Goal: Information Seeking & Learning: Learn about a topic

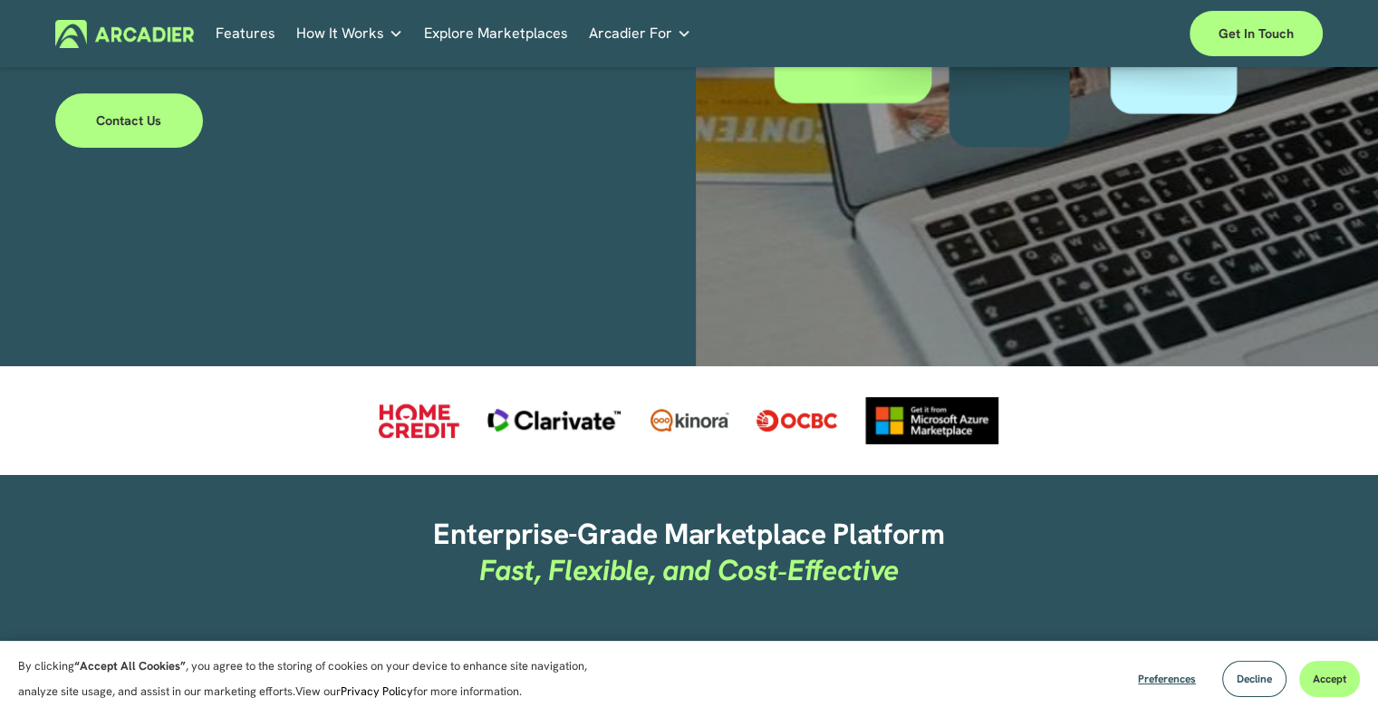
scroll to position [634, 0]
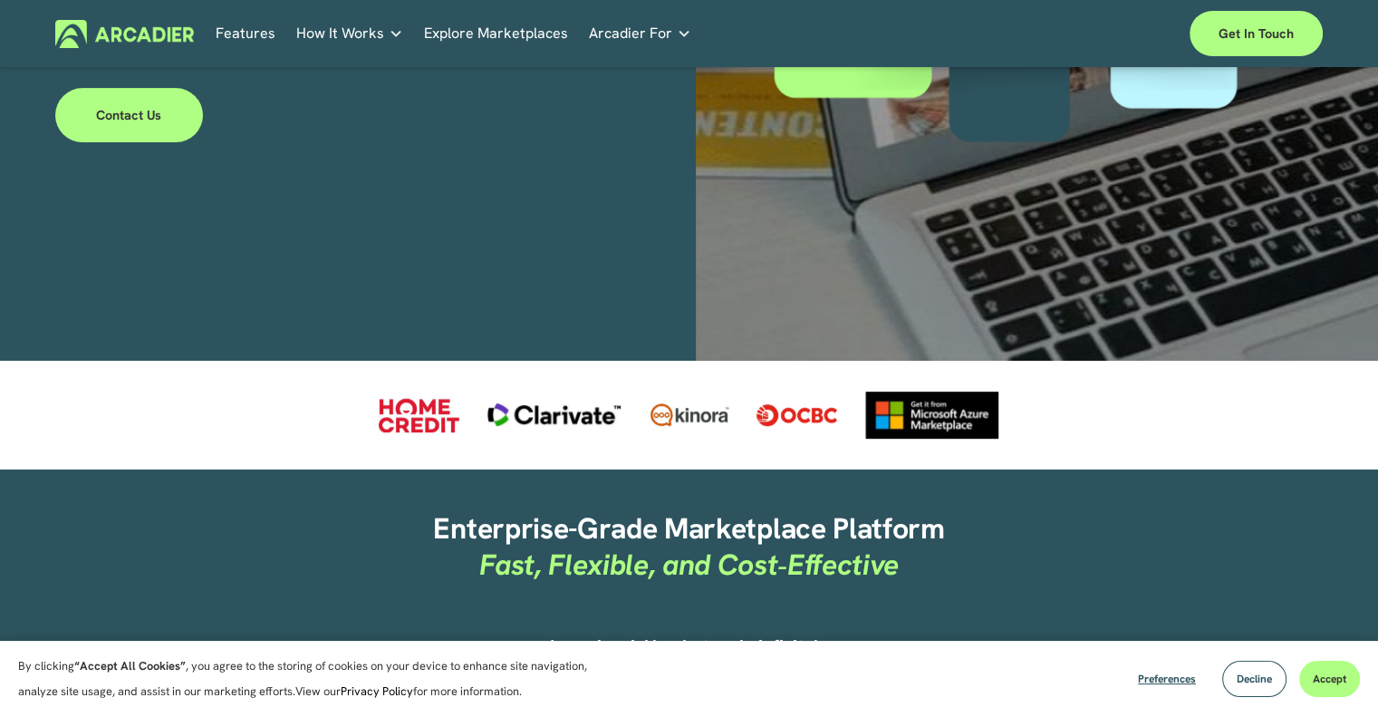
click at [953, 409] on div at bounding box center [931, 414] width 135 height 47
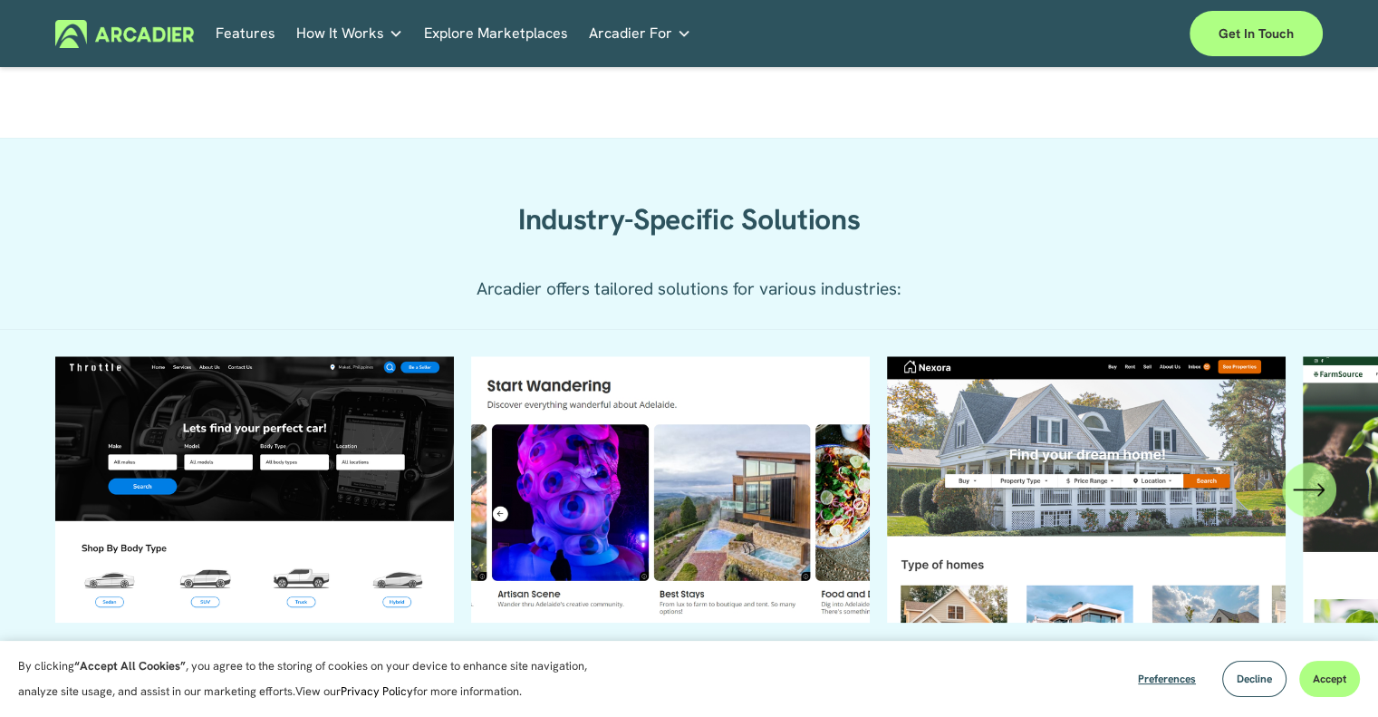
scroll to position [1903, 0]
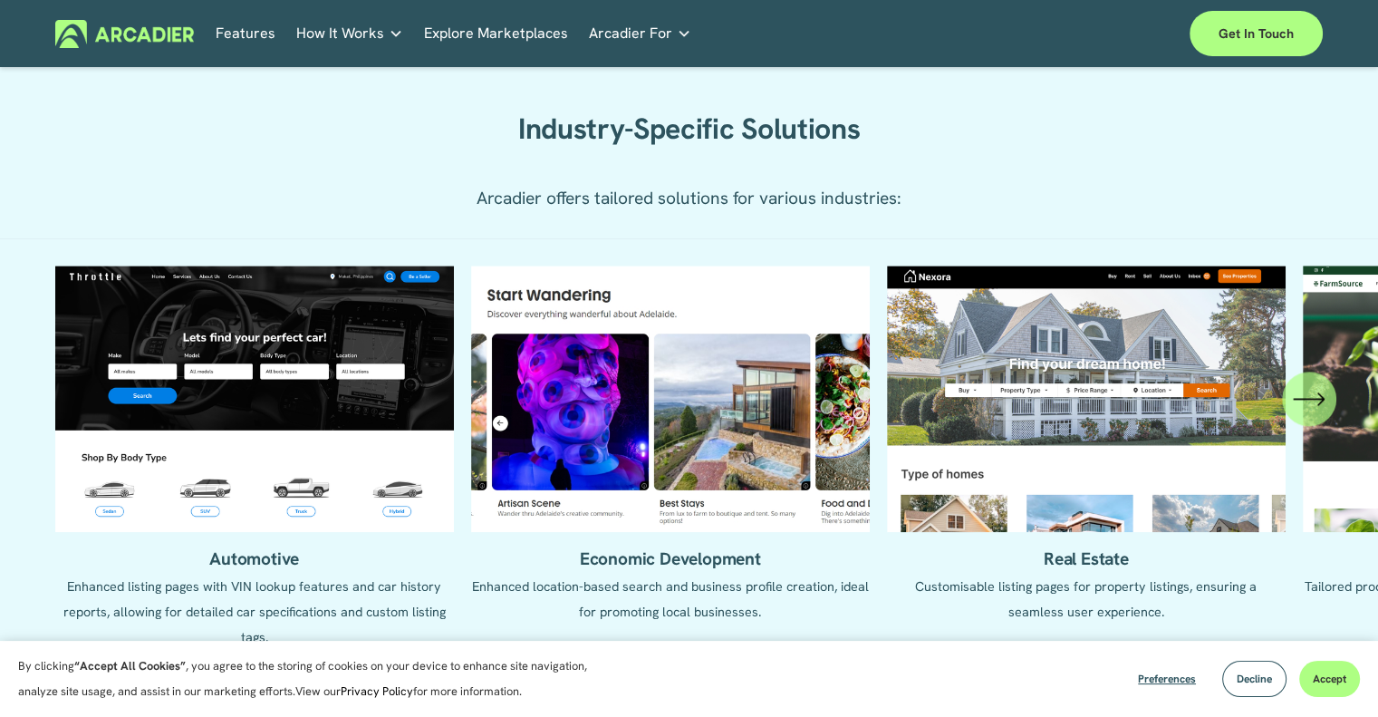
click at [1321, 403] on icon "\a \a \a Next\a \a" at bounding box center [1320, 398] width 5 height 12
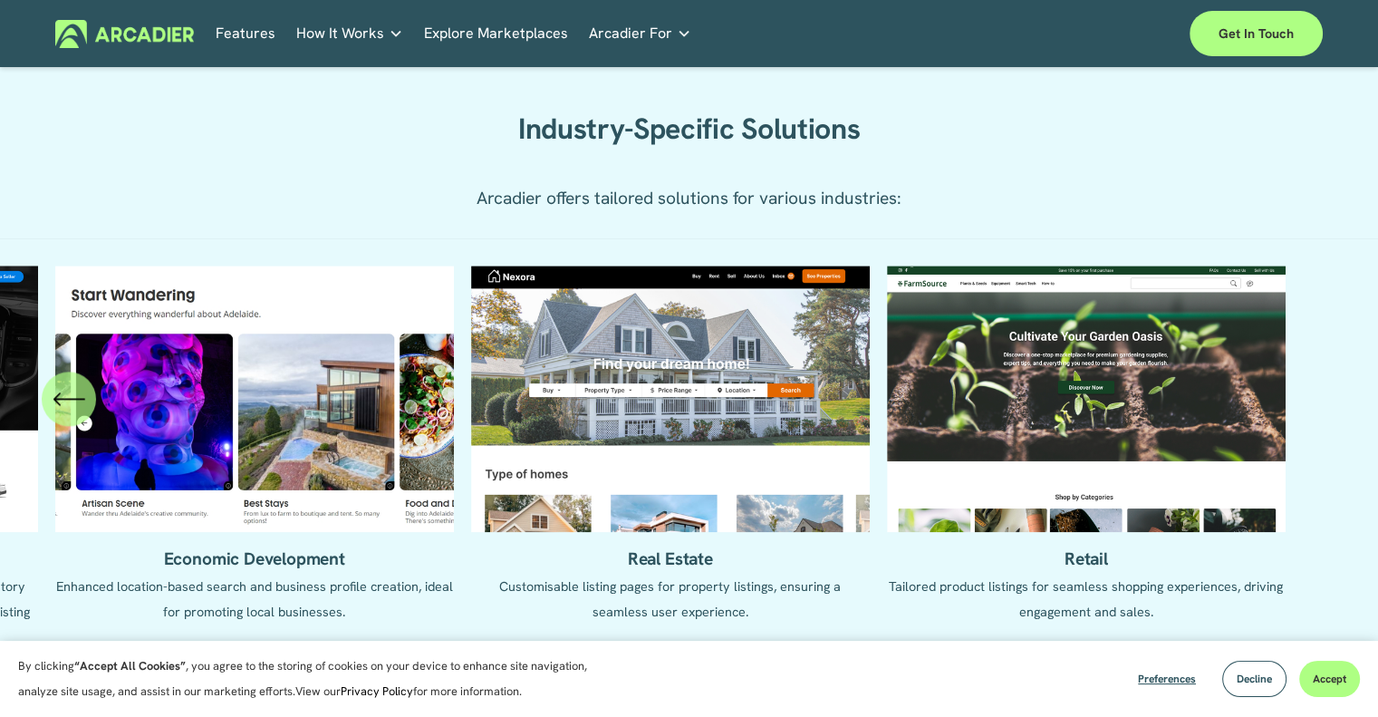
click at [72, 409] on icon "\a \a Previous\a \a \a" at bounding box center [69, 398] width 33 height 33
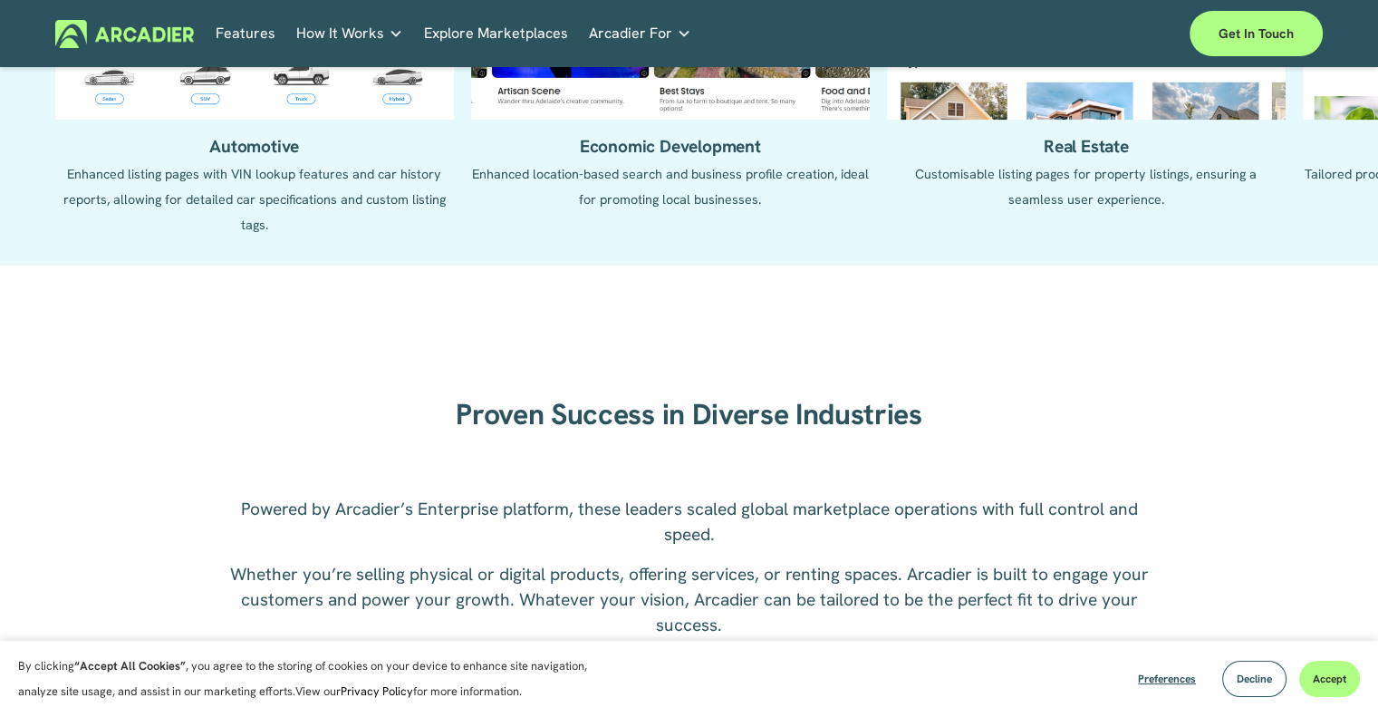
scroll to position [2356, 0]
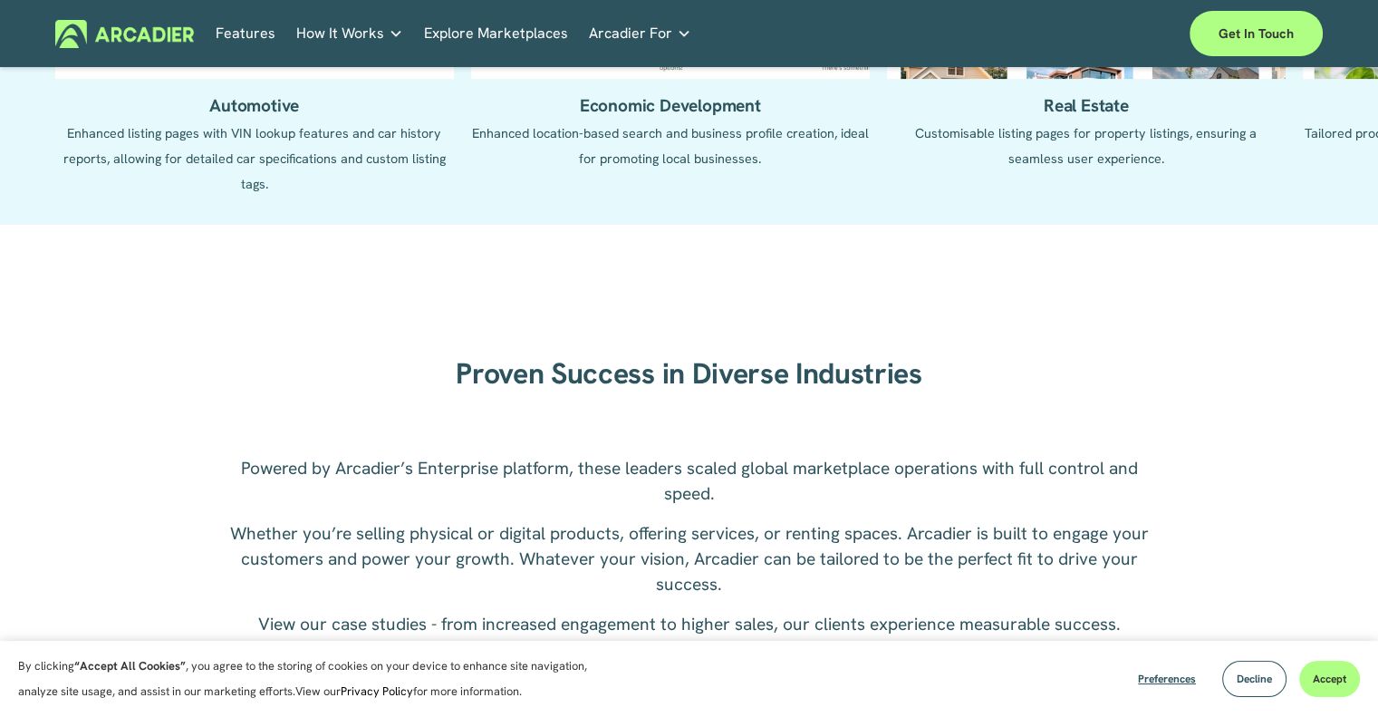
click at [986, 342] on div "Proven Success in Diverse Industries" at bounding box center [689, 374] width 616 height 109
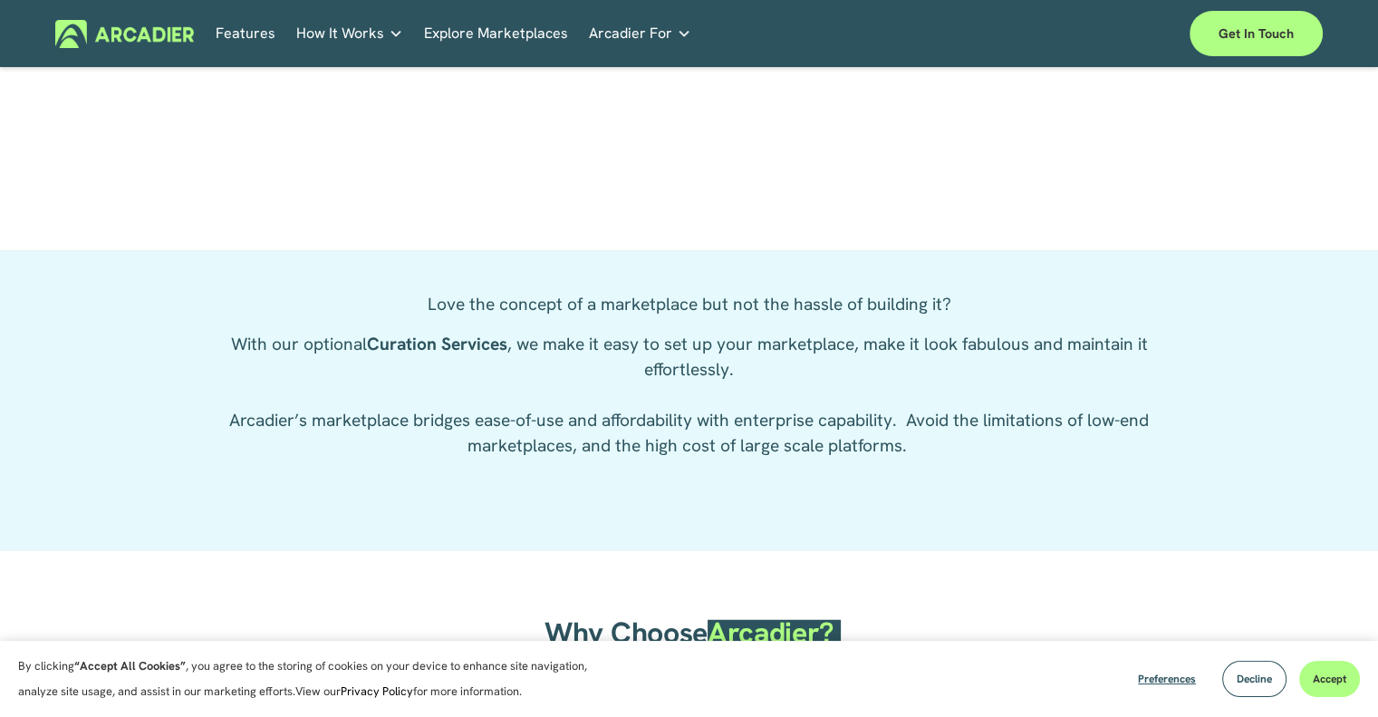
scroll to position [3896, 0]
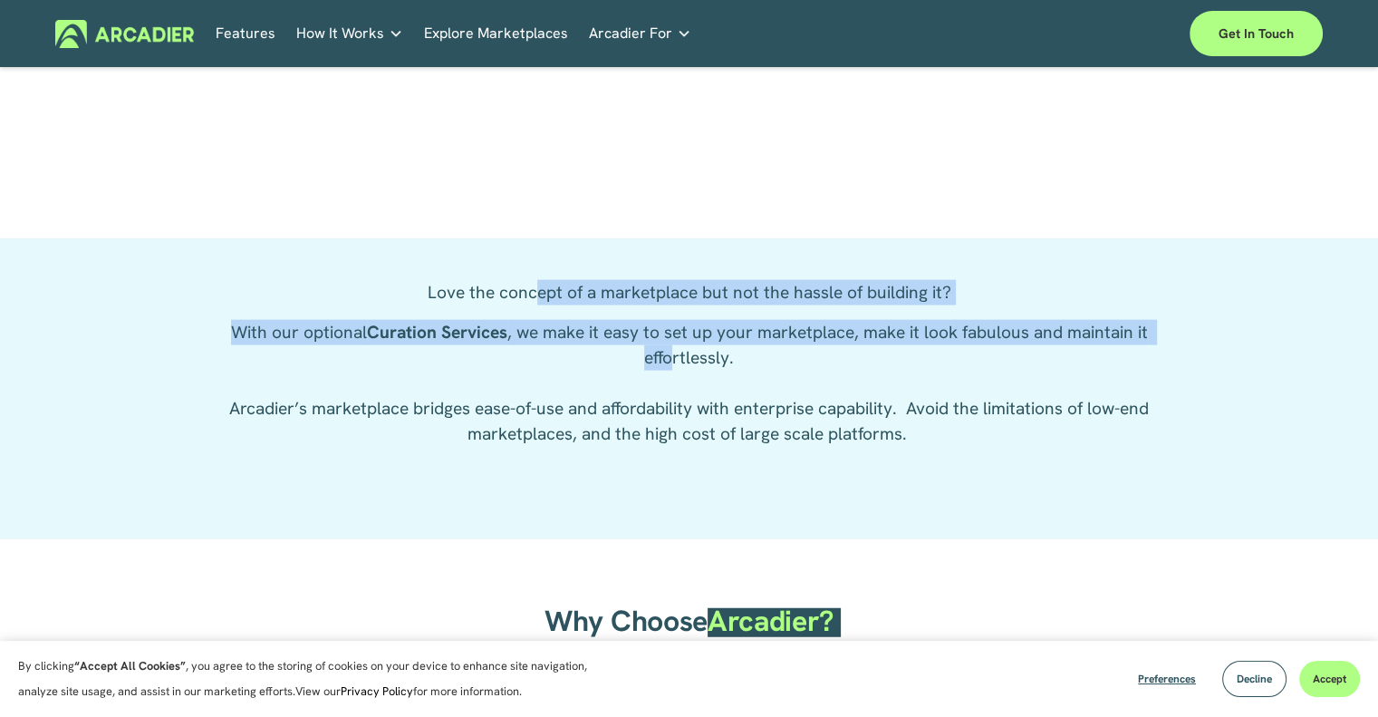
drag, startPoint x: 536, startPoint y: 296, endPoint x: 676, endPoint y: 376, distance: 160.7
click at [674, 375] on div "Love the concept of a marketplace but not the hassle of building it? With our o…" at bounding box center [689, 363] width 942 height 167
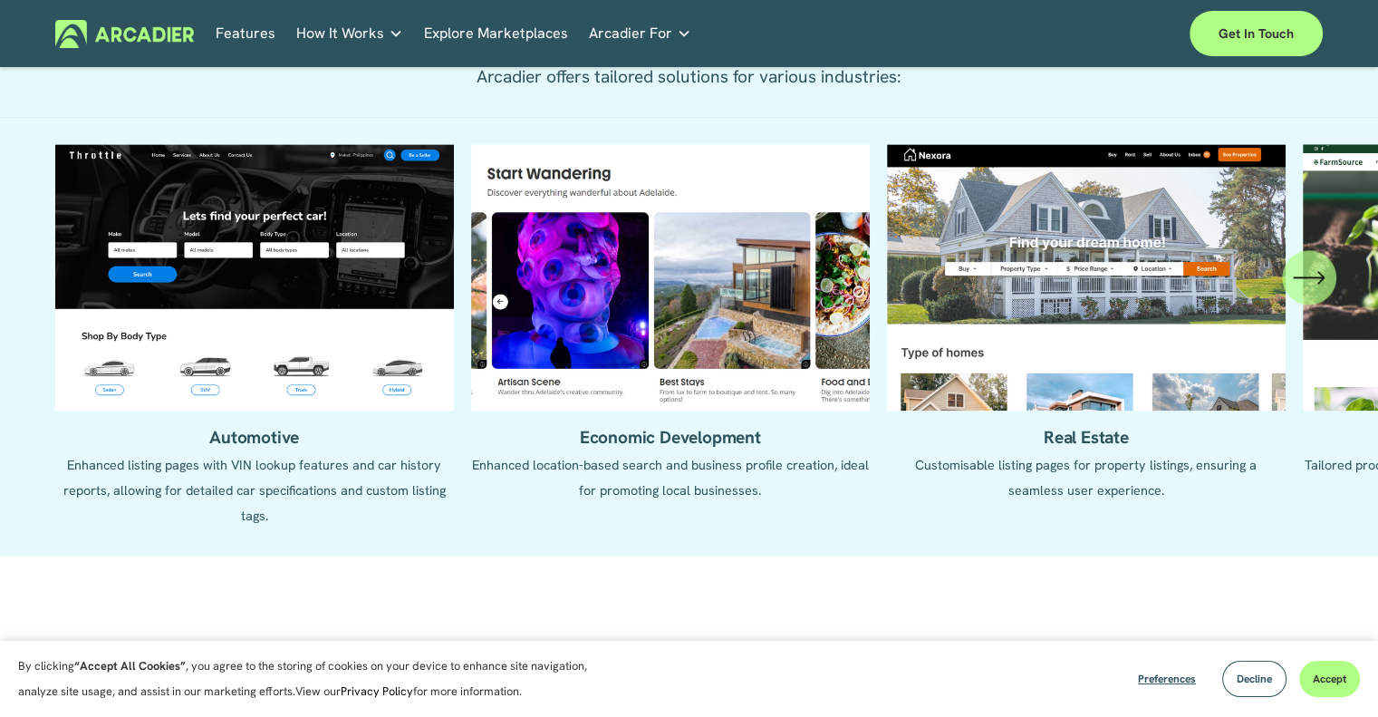
scroll to position [1993, 0]
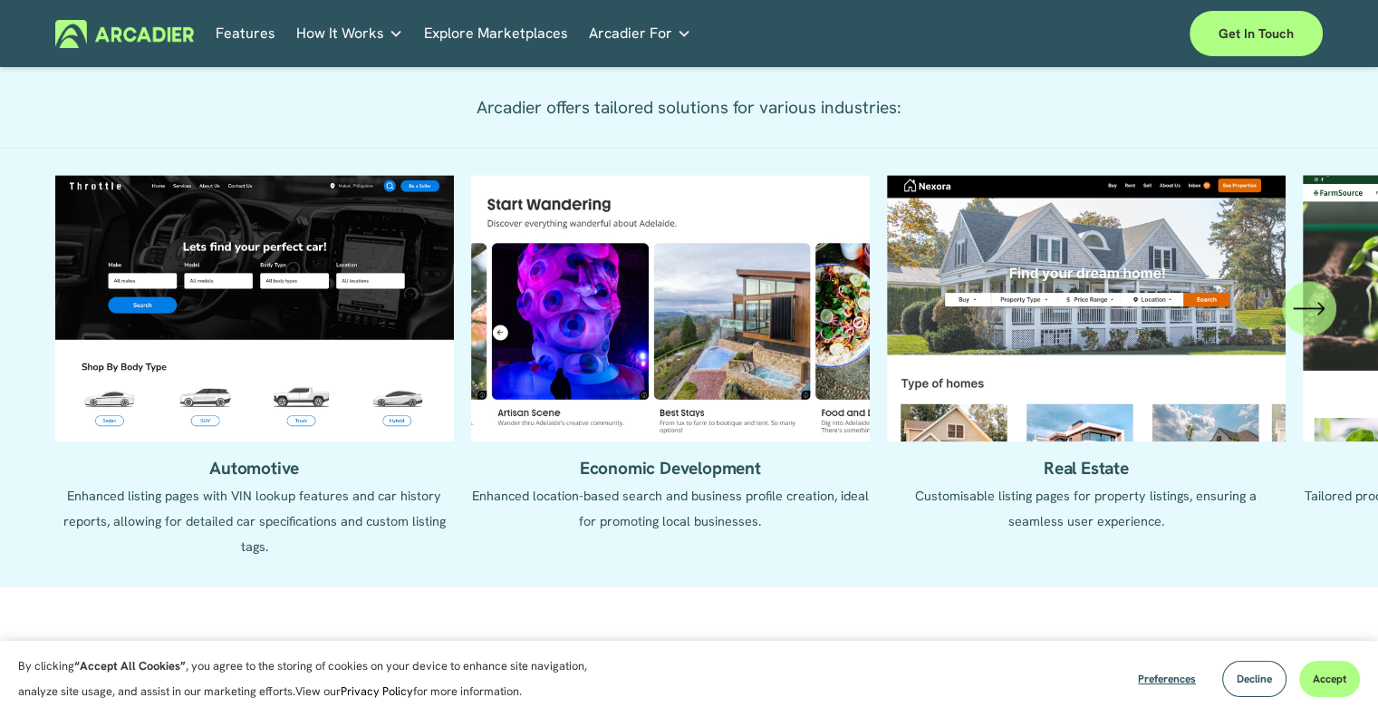
click at [0, 0] on link "Economic Development Designed to support your visitor economy agenda and invest…" at bounding box center [0, 0] width 0 height 0
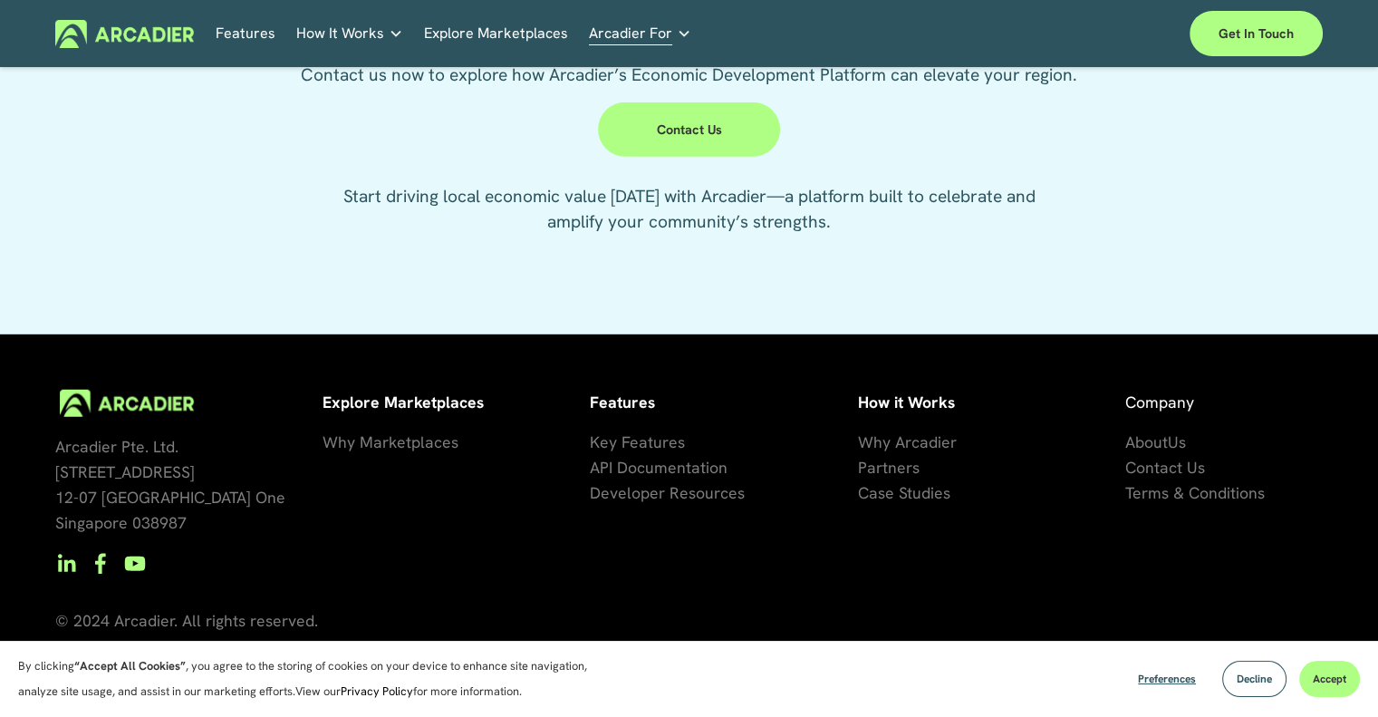
scroll to position [4621, 0]
click at [446, 445] on span "Why Marketplaces" at bounding box center [391, 441] width 136 height 21
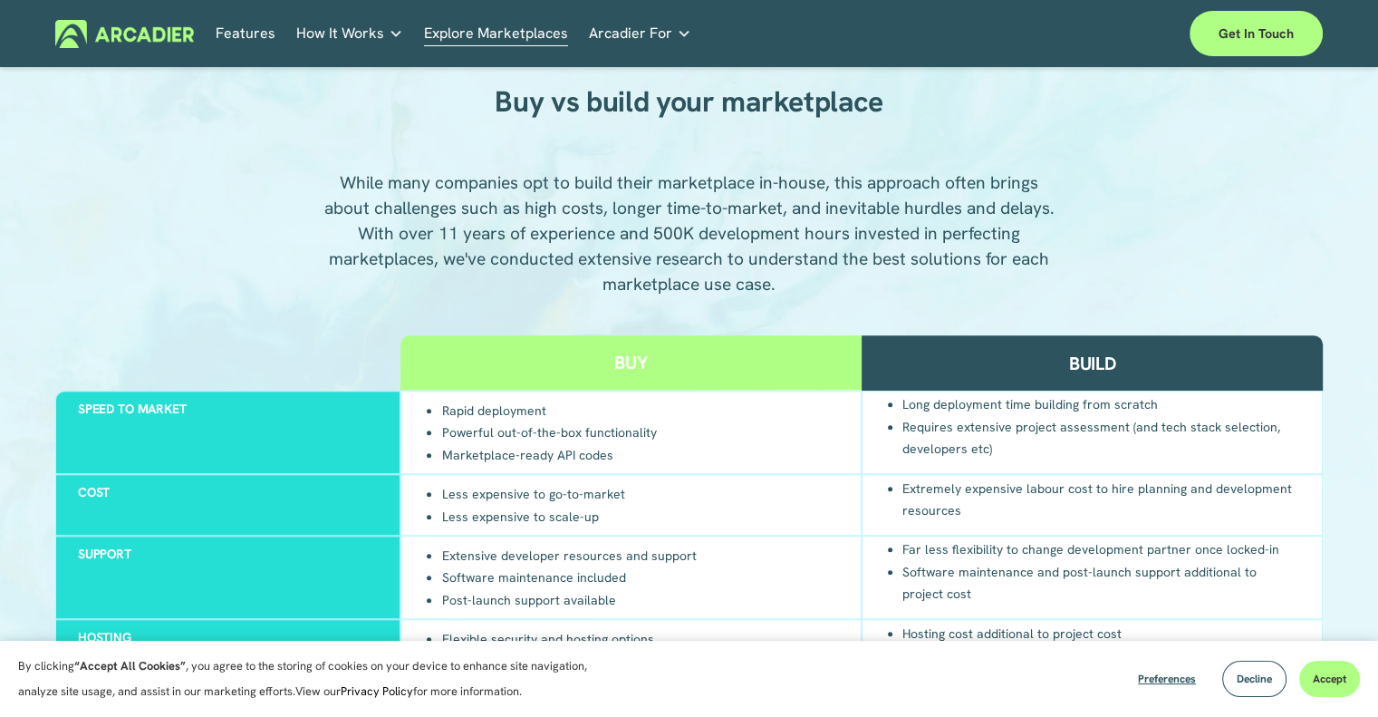
scroll to position [1540, 0]
click at [603, 34] on span "Arcadier For" at bounding box center [630, 33] width 83 height 25
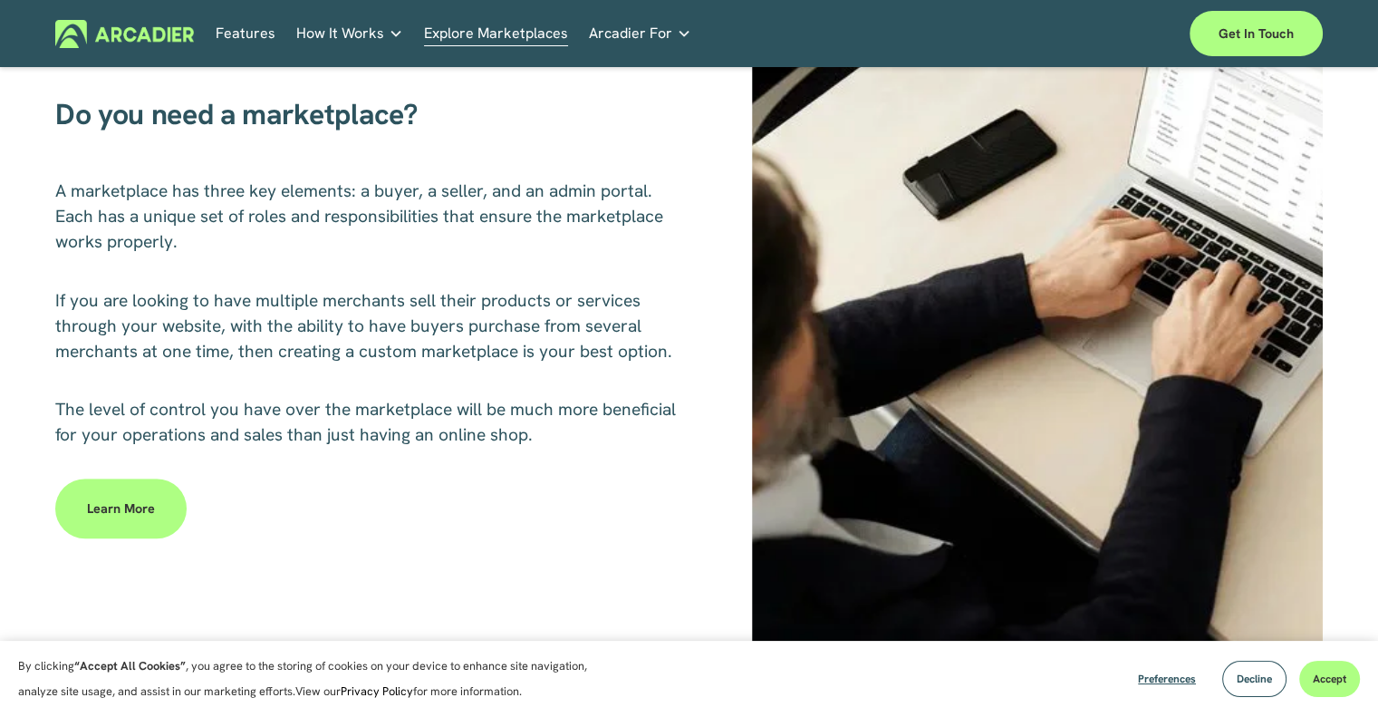
scroll to position [0, 0]
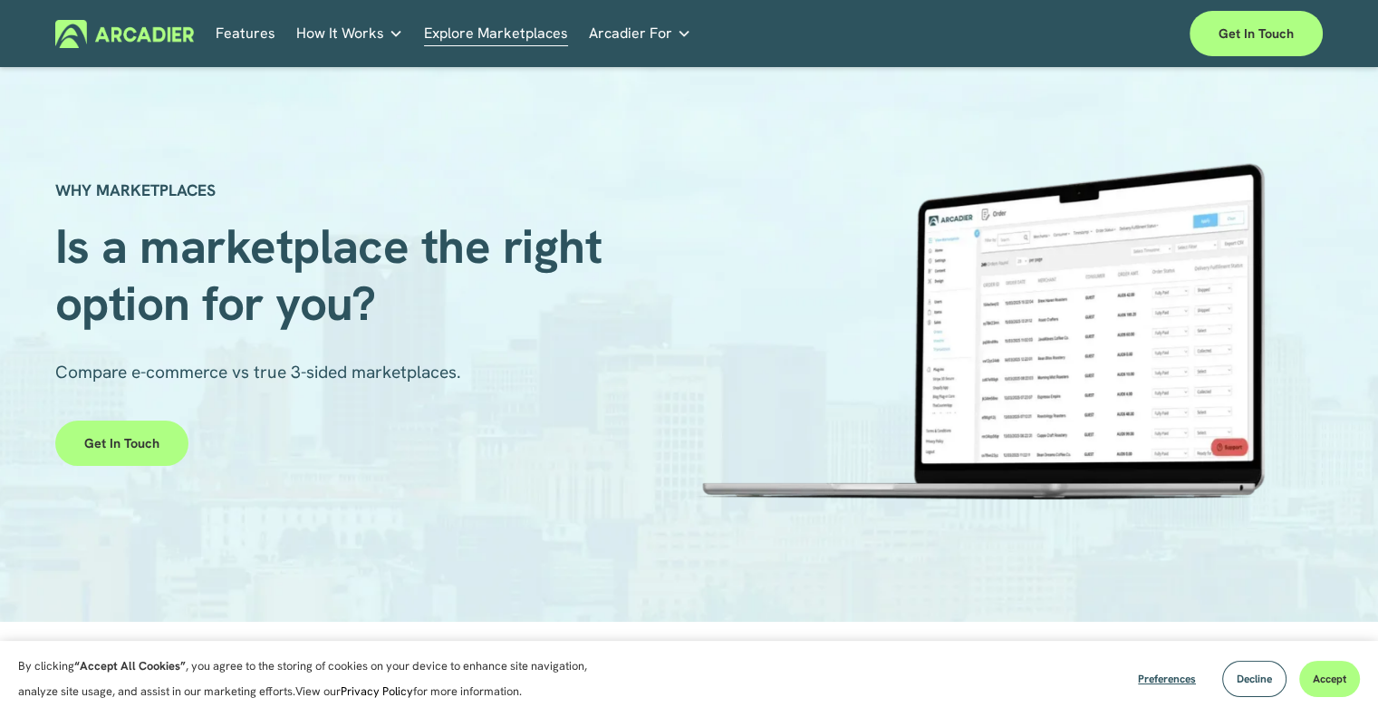
click at [0, 0] on link "Retail Marketplaces Whatever you are offering to your customer, we bring it all…" at bounding box center [0, 0] width 0 height 0
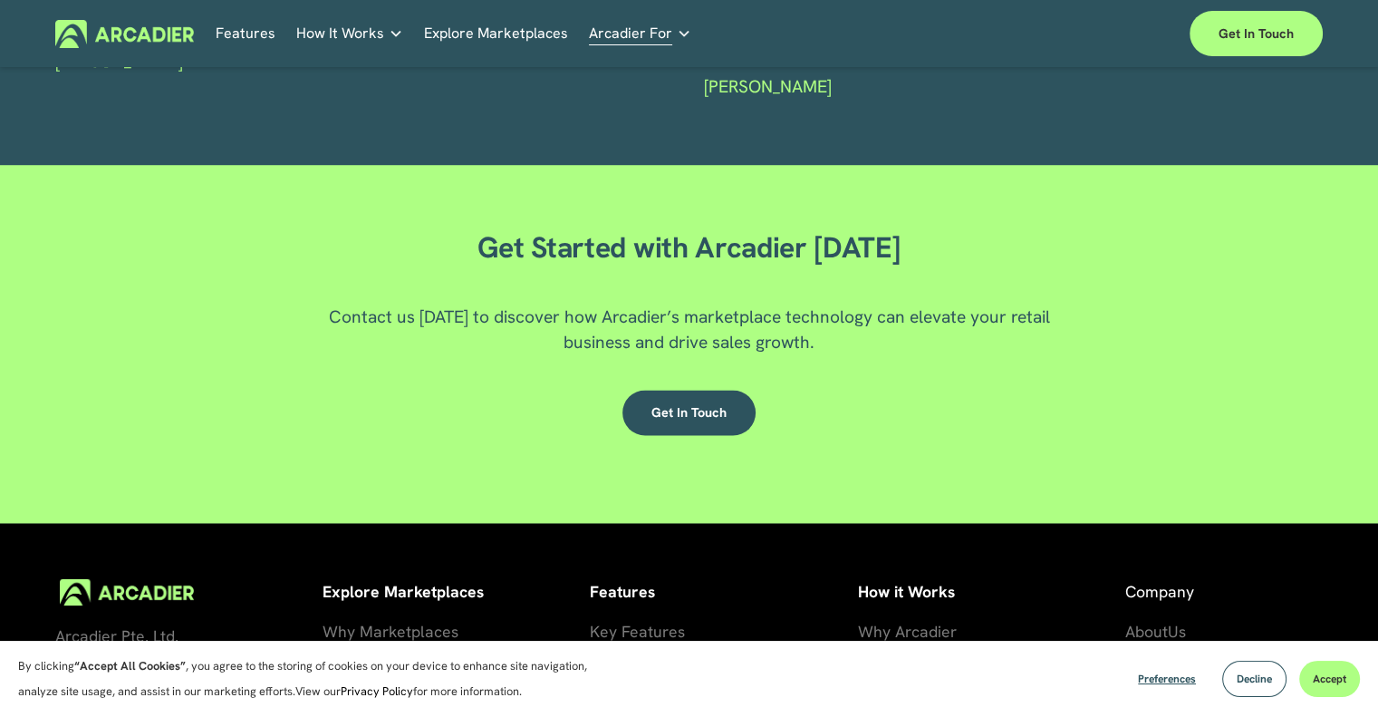
scroll to position [3156, 0]
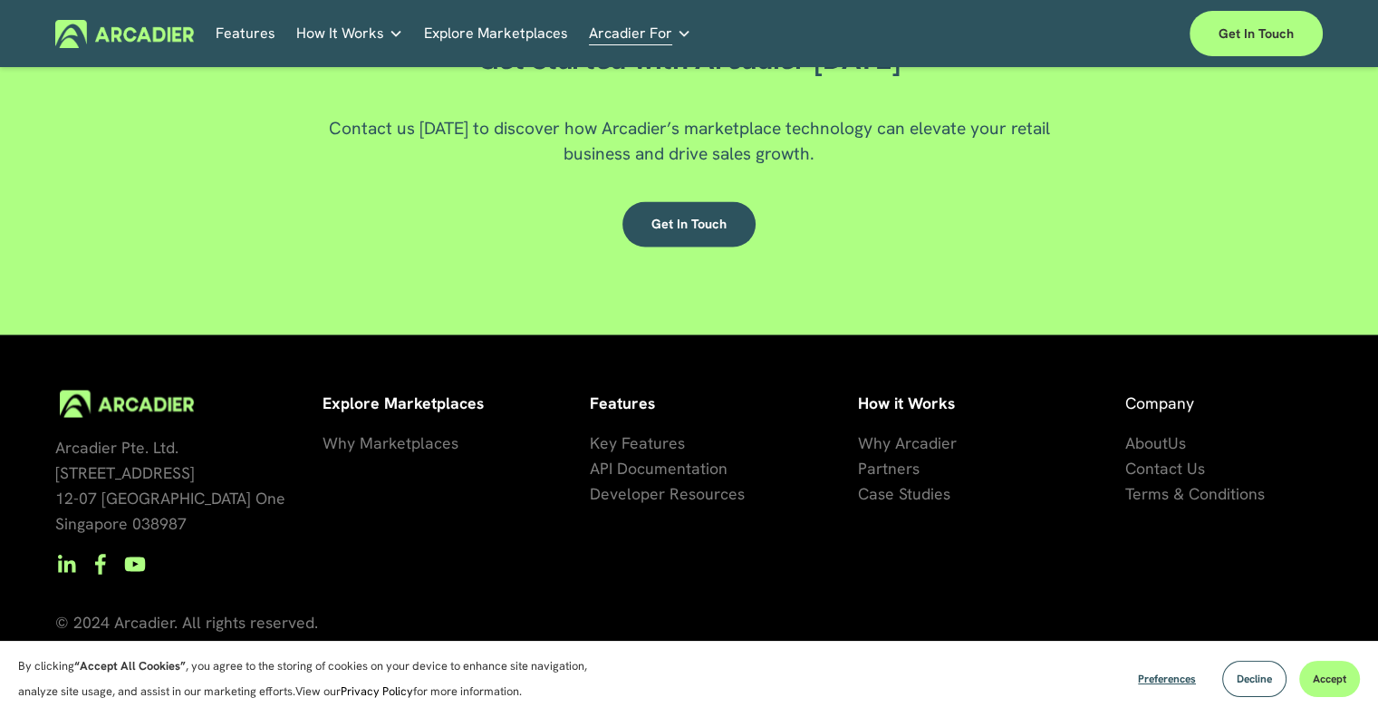
click at [891, 467] on span "artners" at bounding box center [893, 467] width 53 height 21
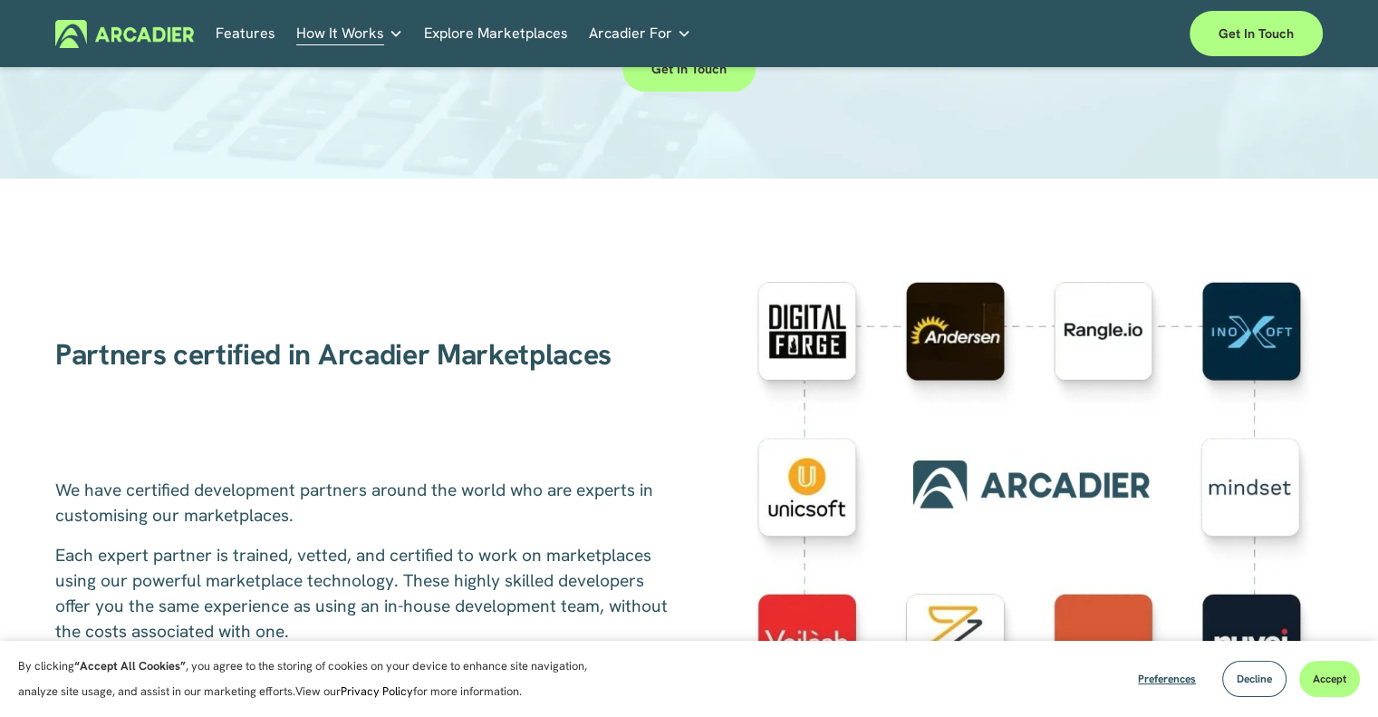
scroll to position [544, 0]
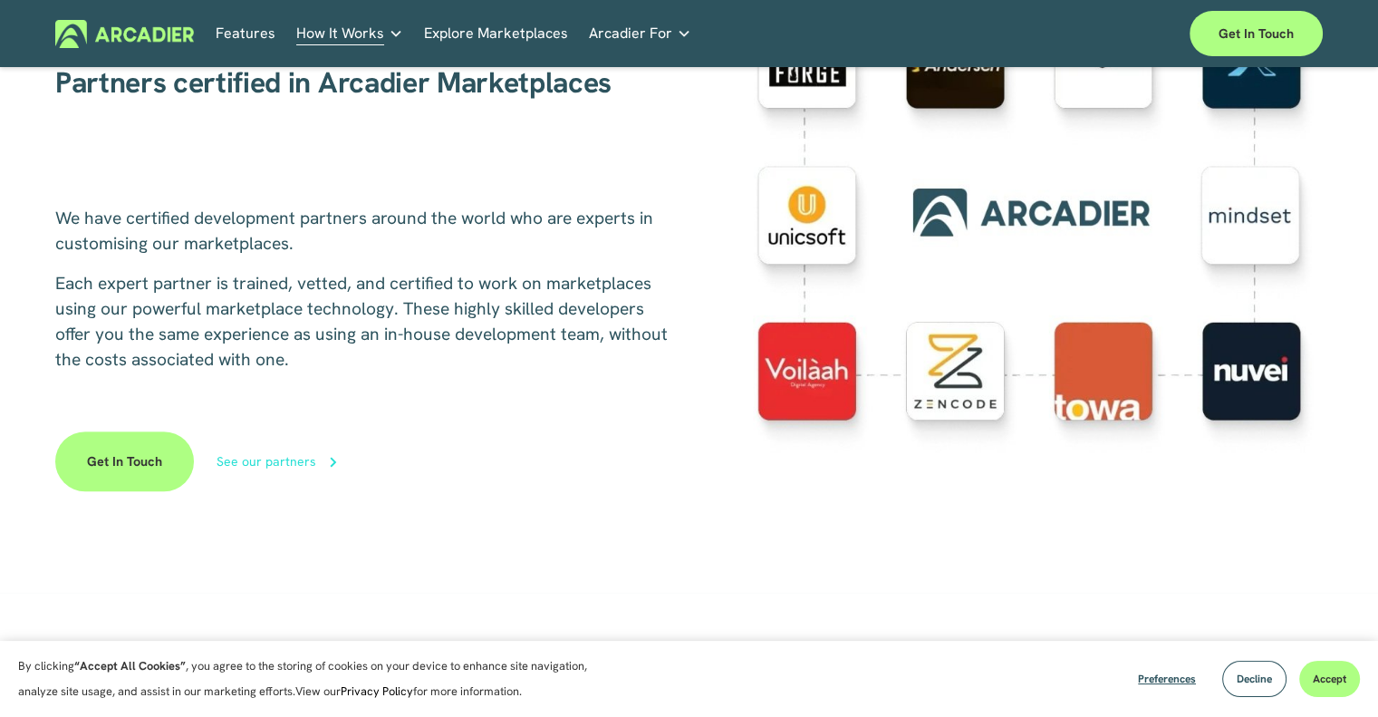
click at [300, 459] on div "See our partners" at bounding box center [266, 461] width 100 height 13
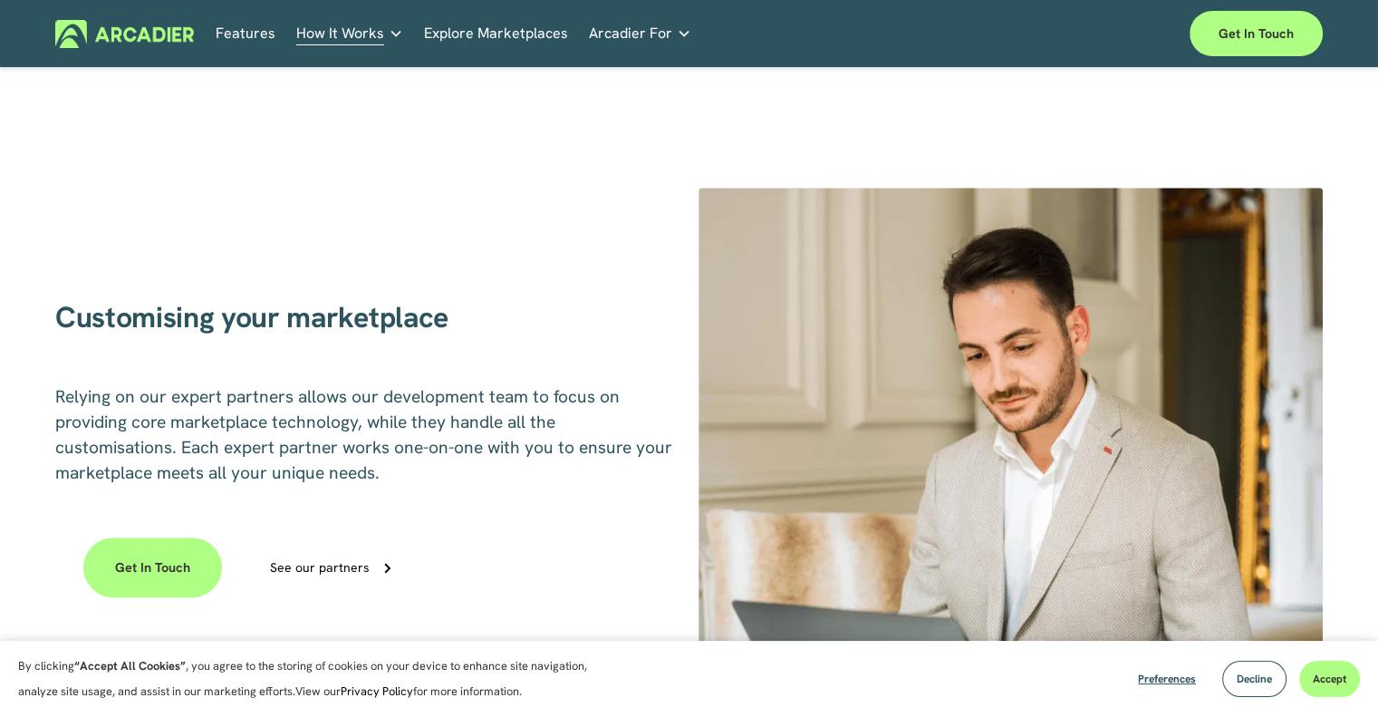
scroll to position [1087, 0]
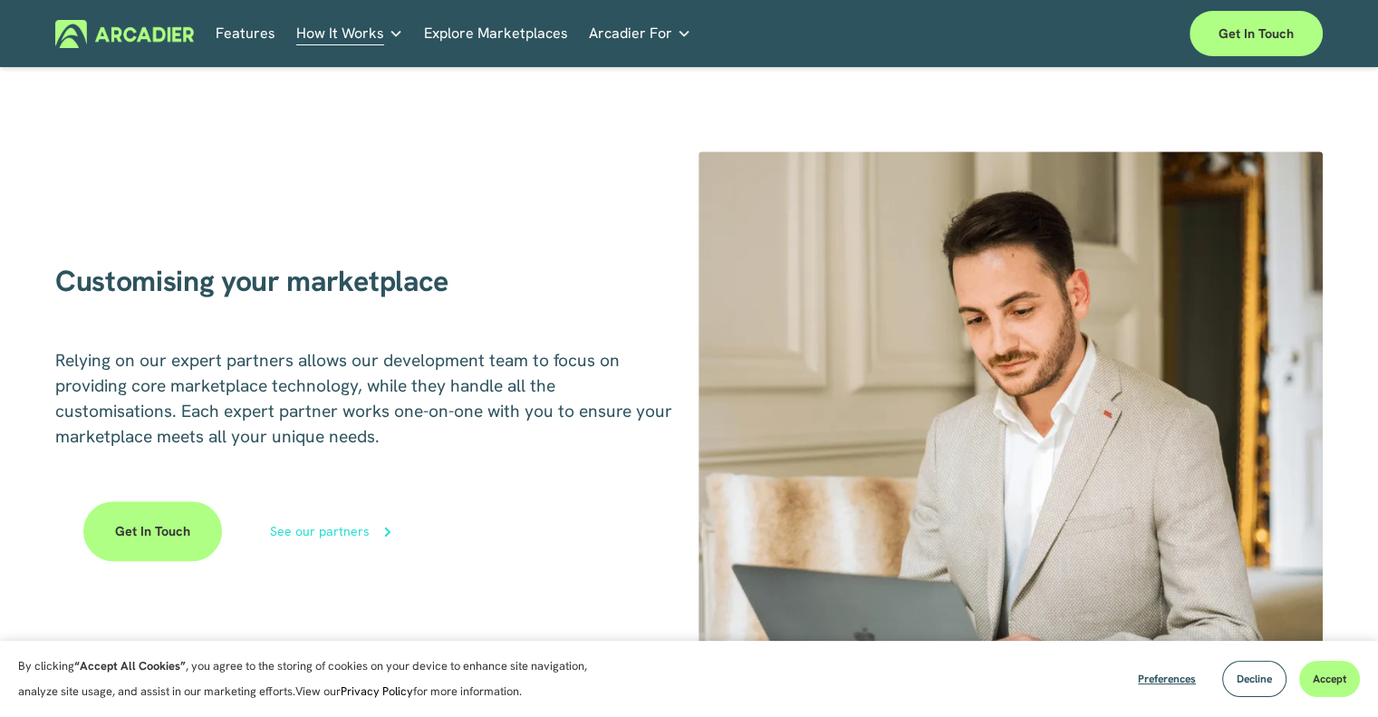
click at [353, 537] on div "See our partners" at bounding box center [320, 531] width 100 height 13
